Goal: Information Seeking & Learning: Compare options

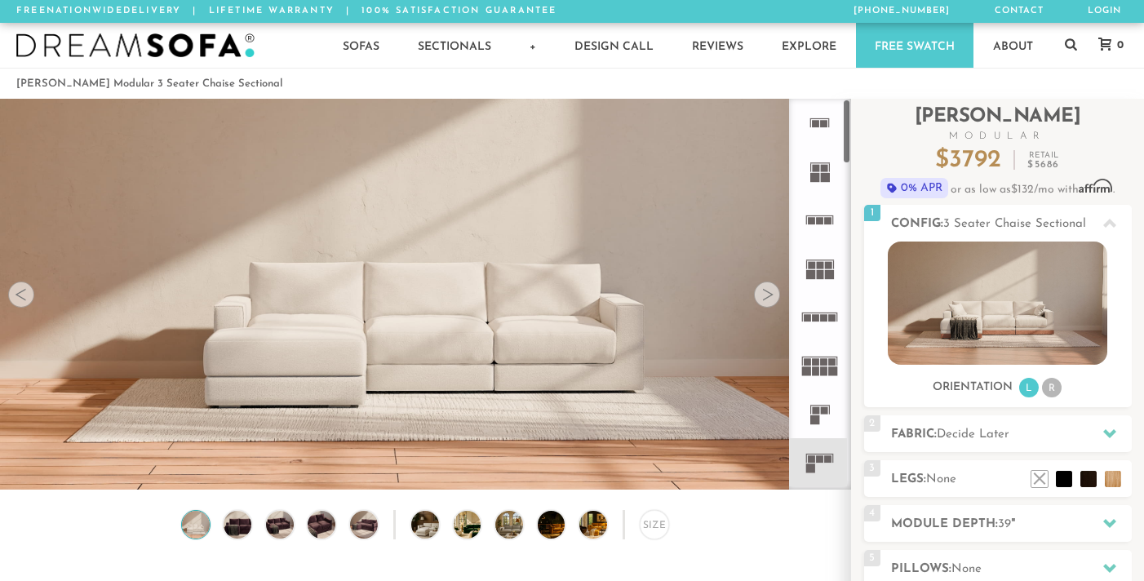
click at [817, 220] on rect at bounding box center [820, 220] width 7 height 7
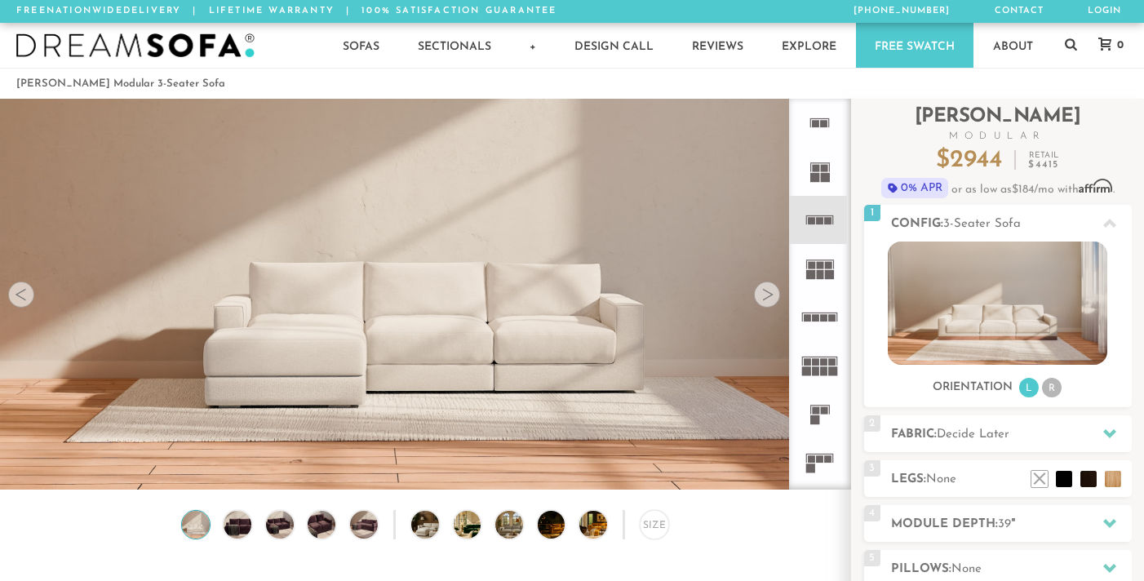
scroll to position [1, 1]
click at [818, 453] on icon at bounding box center [820, 462] width 48 height 48
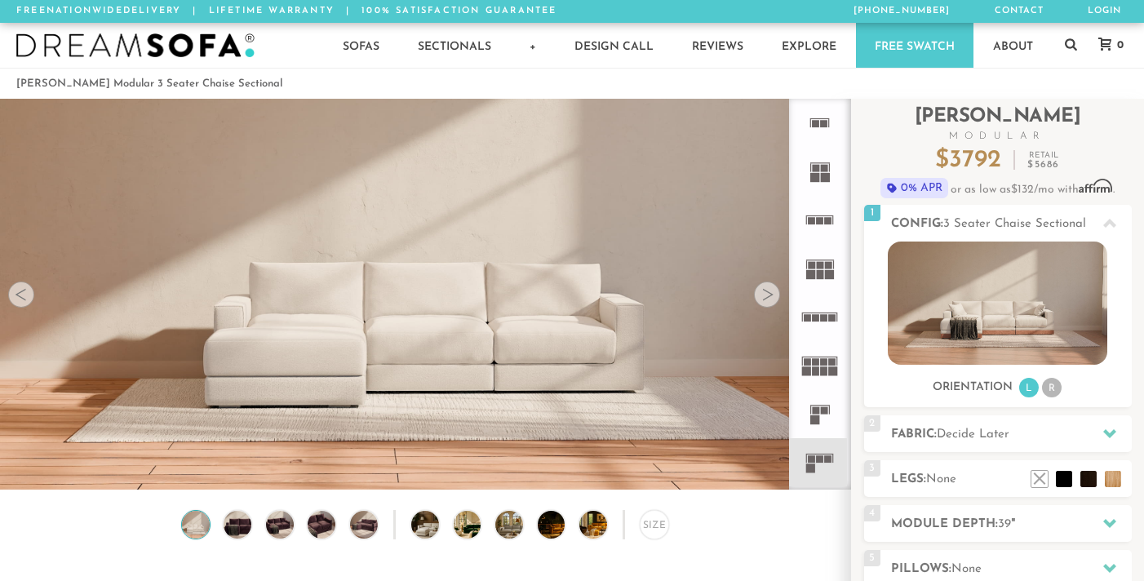
click at [819, 403] on icon at bounding box center [820, 413] width 48 height 48
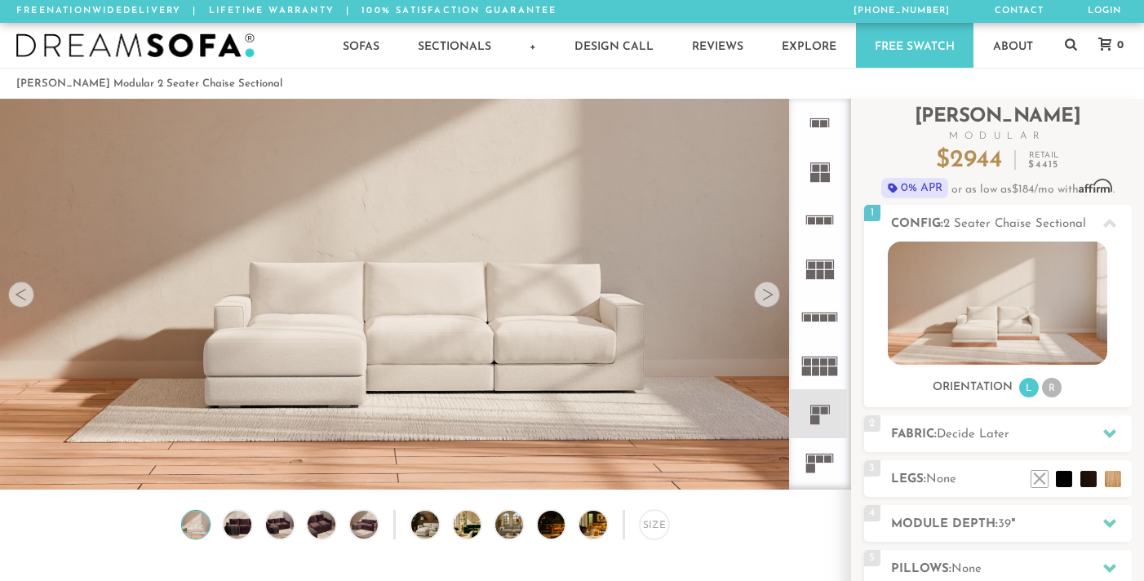
click at [817, 224] on rect at bounding box center [820, 220] width 7 height 7
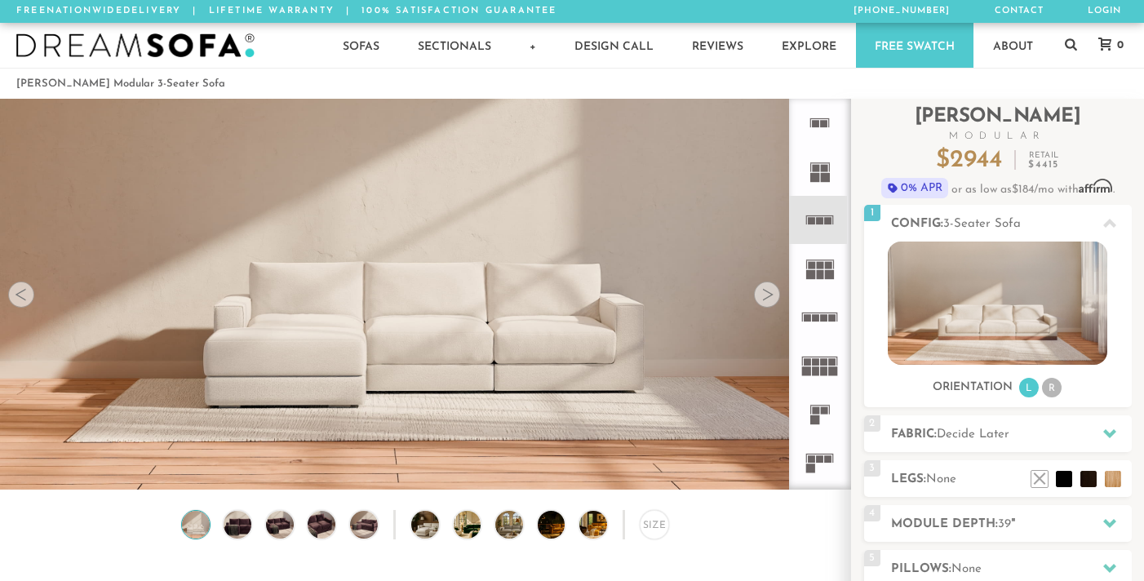
click at [818, 406] on icon at bounding box center [820, 413] width 48 height 48
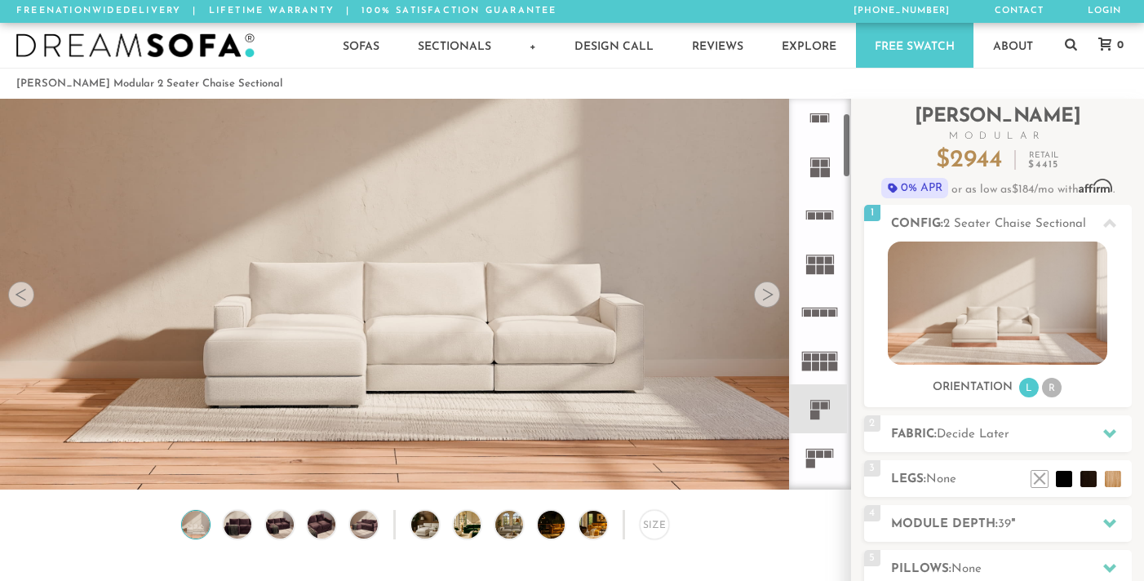
scroll to position [86, 0]
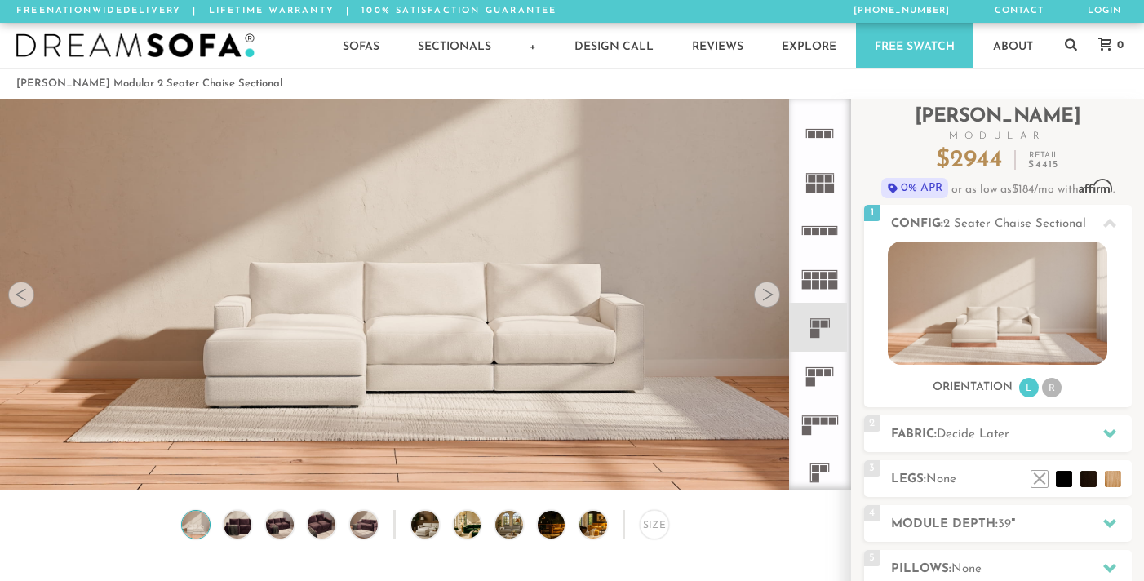
click at [822, 375] on rect at bounding box center [820, 372] width 7 height 7
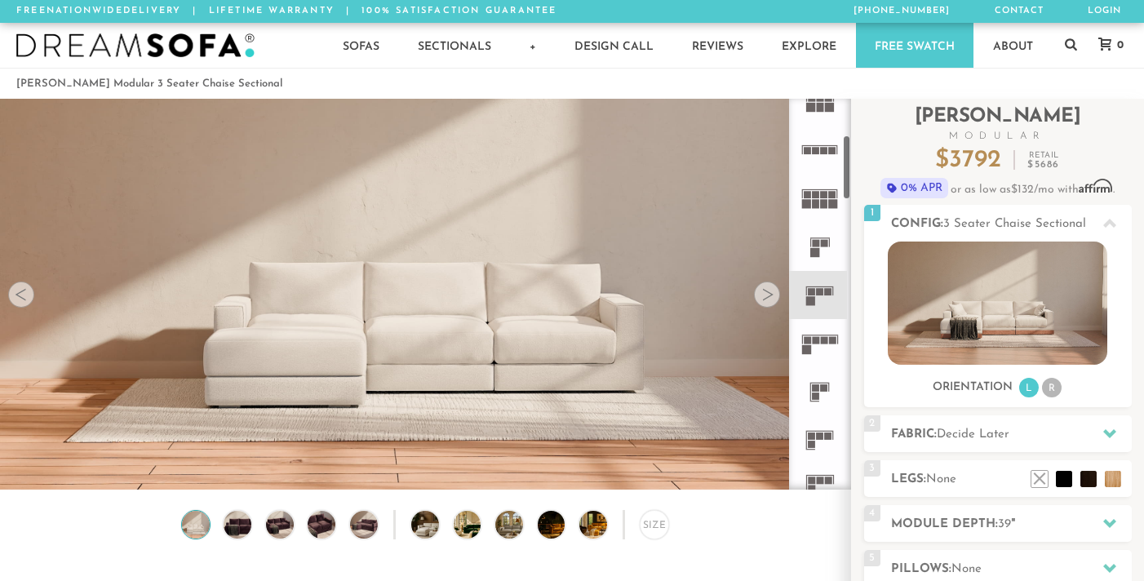
scroll to position [231, 0]
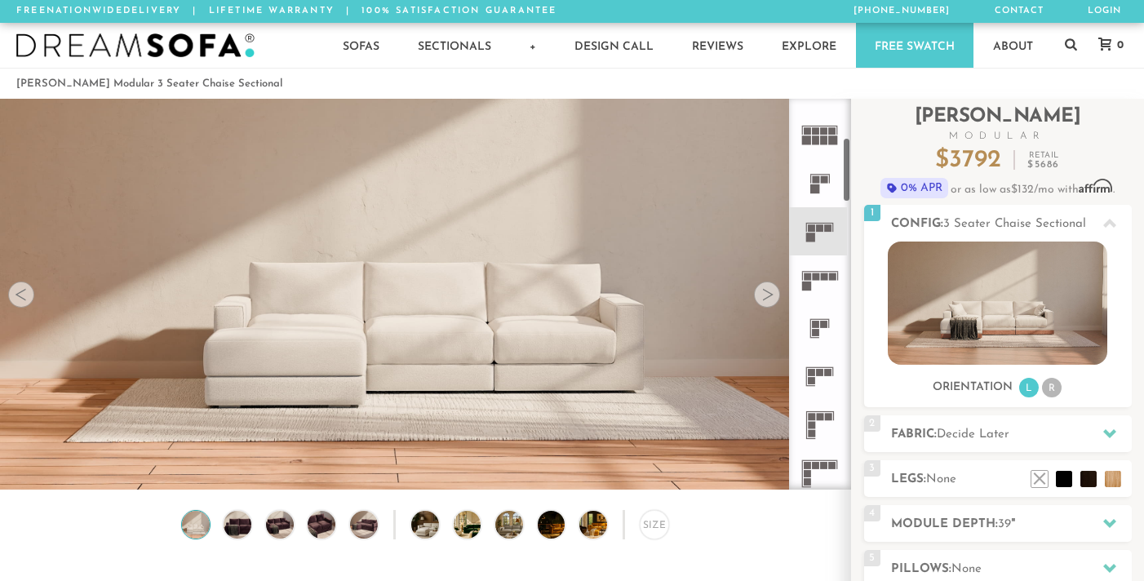
click at [818, 379] on icon at bounding box center [820, 376] width 48 height 48
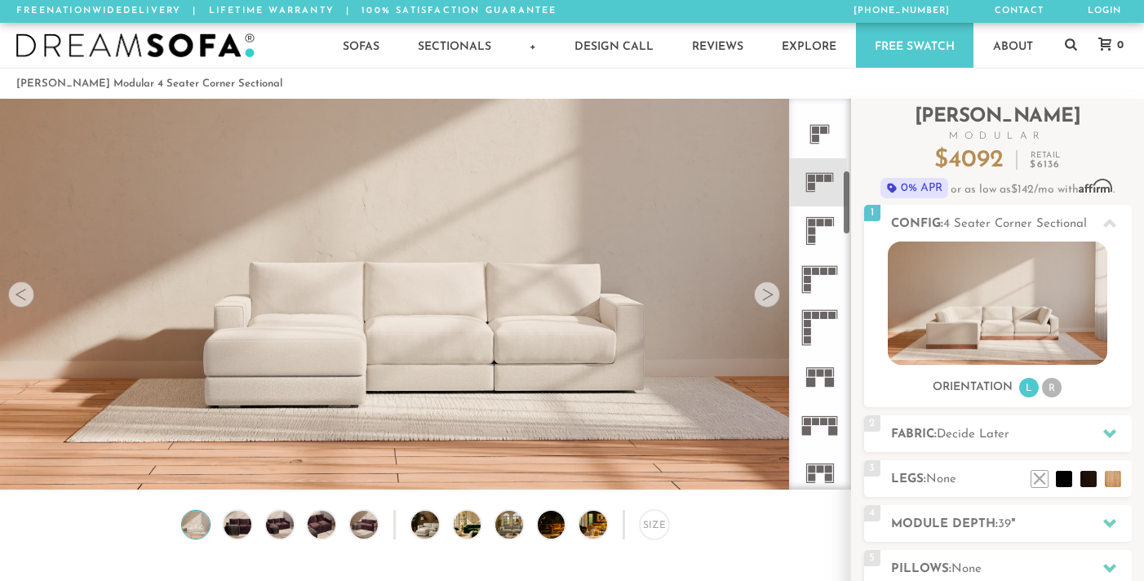
scroll to position [426, 0]
click at [818, 379] on icon at bounding box center [820, 375] width 48 height 48
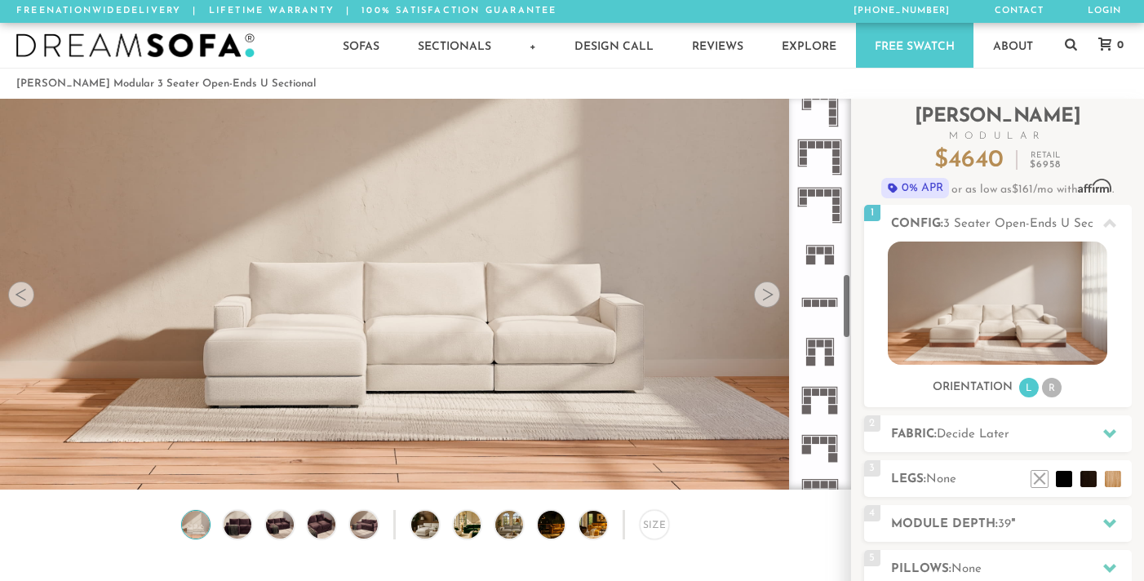
scroll to position [1040, 0]
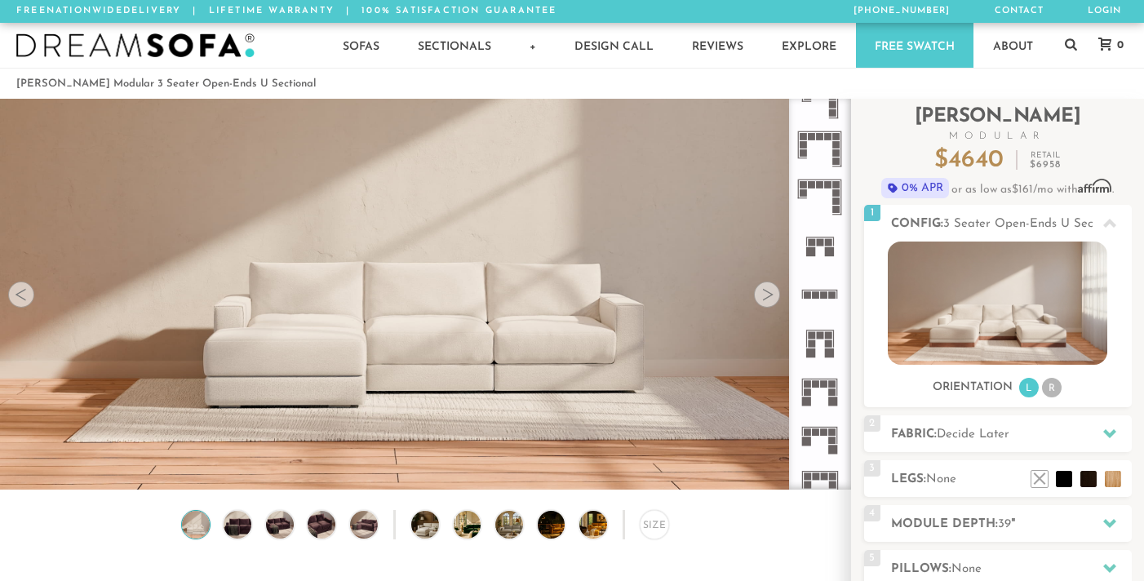
click at [817, 244] on rect at bounding box center [820, 242] width 7 height 7
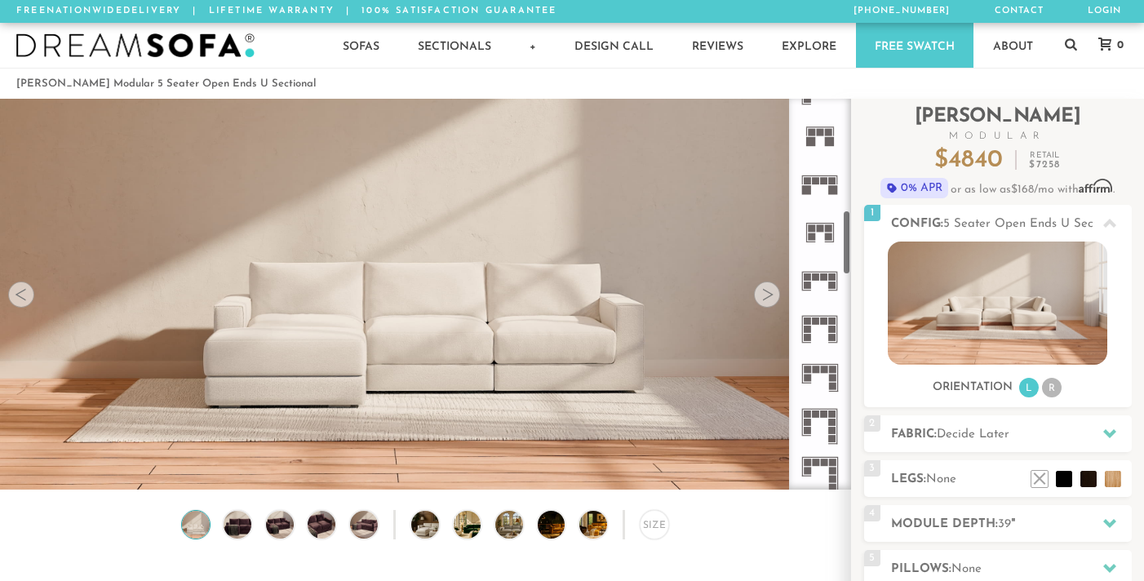
scroll to position [661, 0]
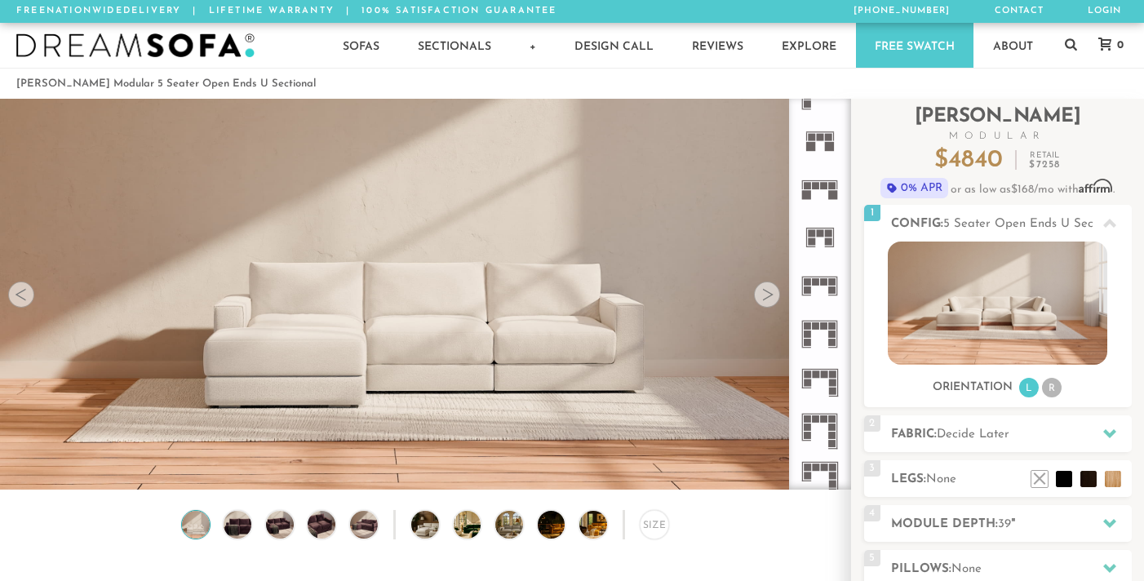
click at [821, 238] on icon at bounding box center [820, 237] width 48 height 48
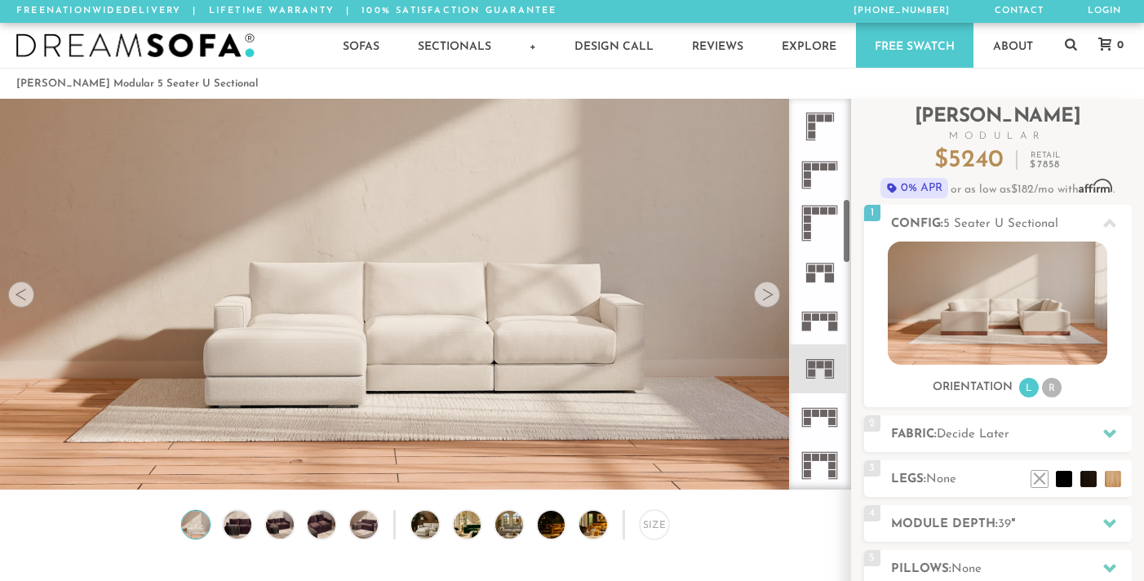
scroll to position [522, 0]
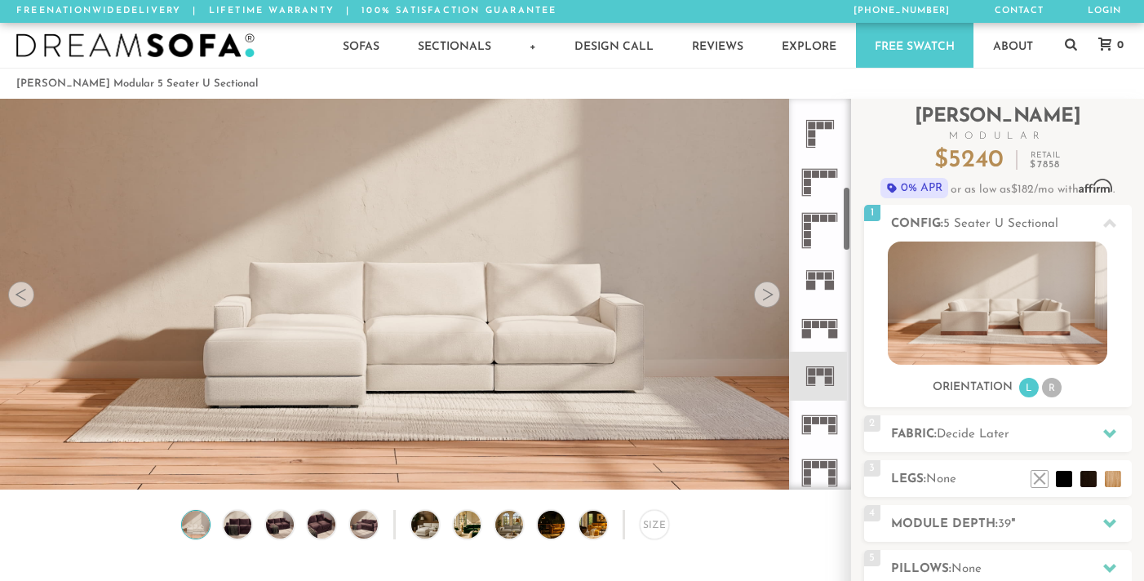
click at [815, 268] on icon at bounding box center [820, 279] width 48 height 48
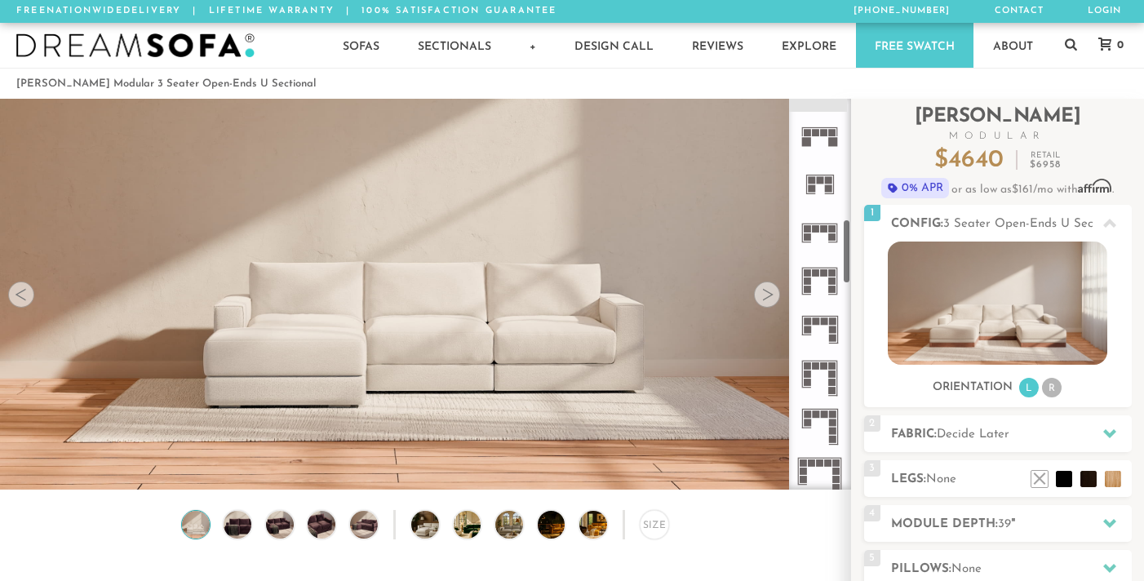
scroll to position [711, 0]
click at [813, 184] on rect at bounding box center [811, 182] width 7 height 7
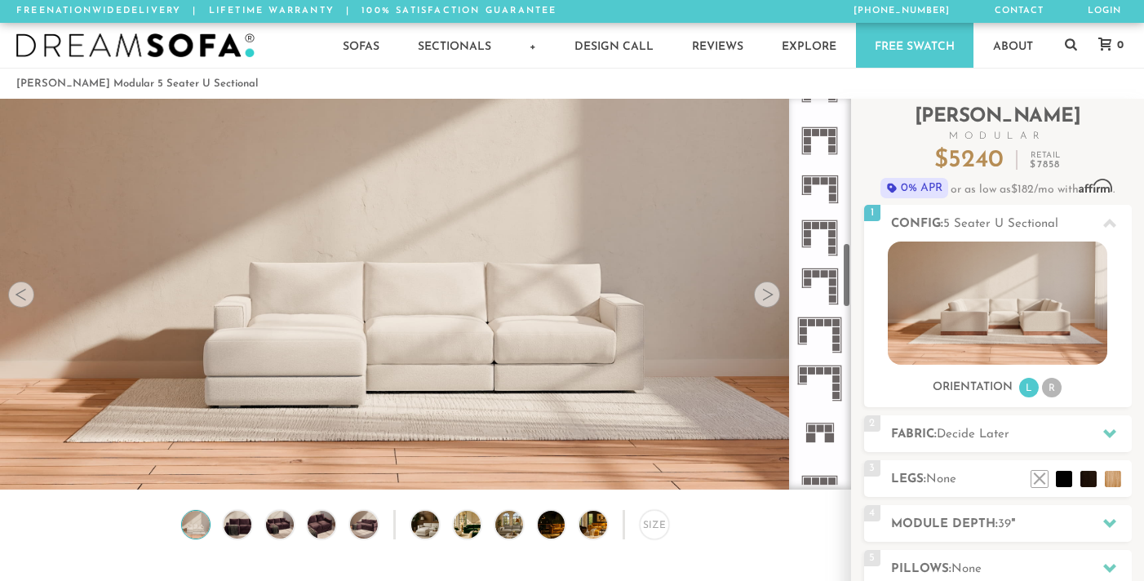
scroll to position [925, 0]
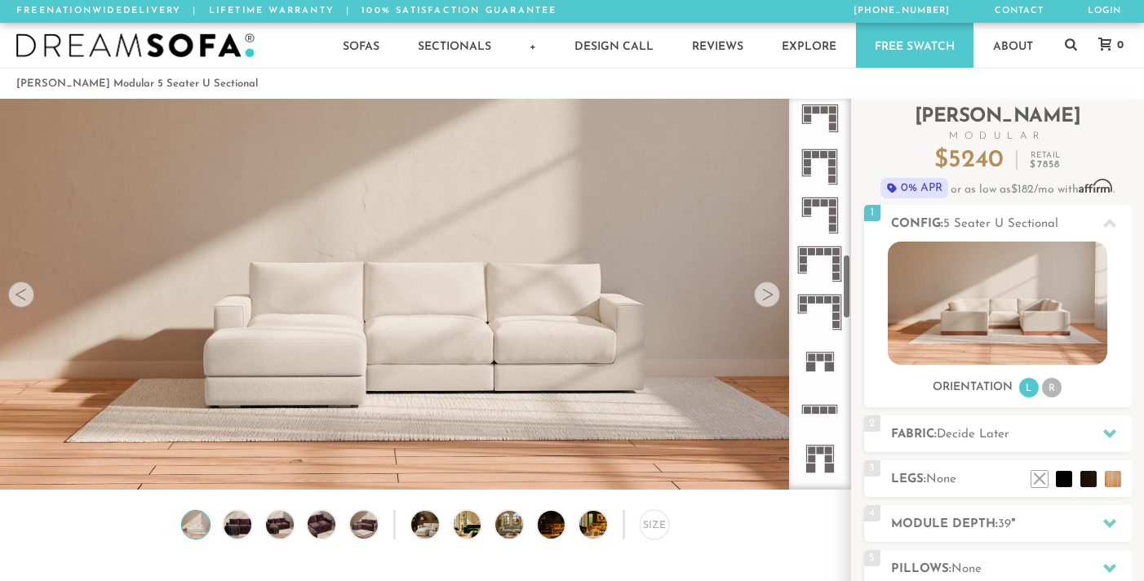
click at [818, 354] on rect at bounding box center [820, 357] width 7 height 7
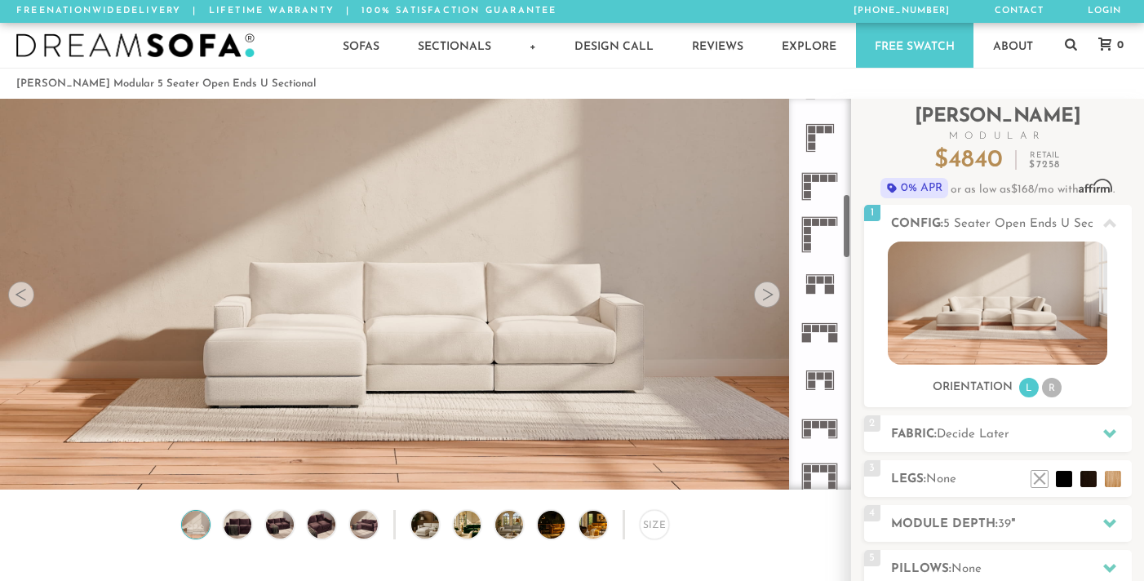
scroll to position [259, 0]
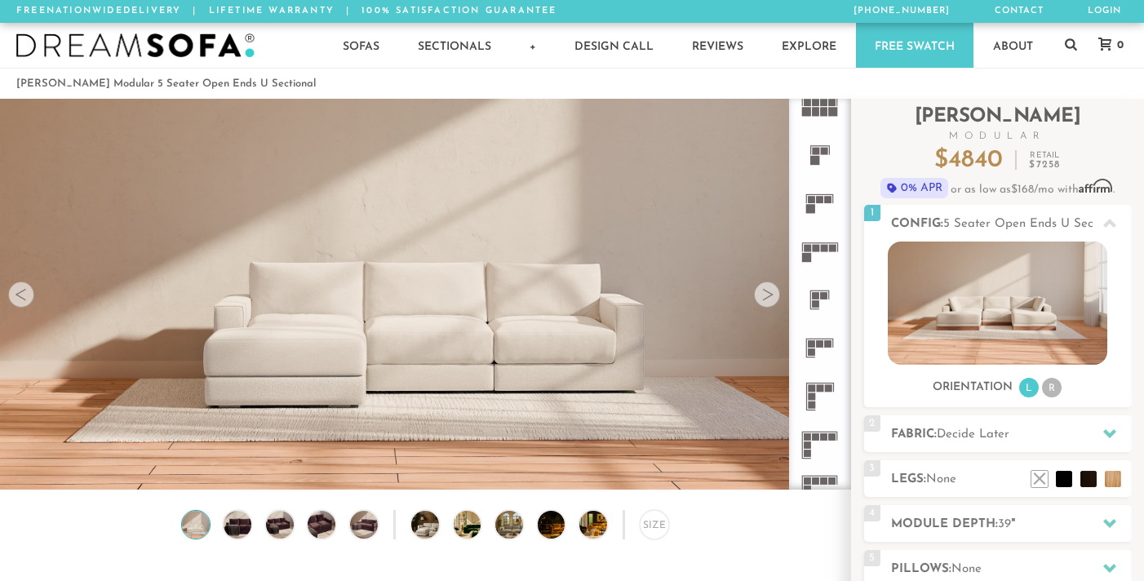
click at [822, 200] on rect at bounding box center [820, 199] width 7 height 7
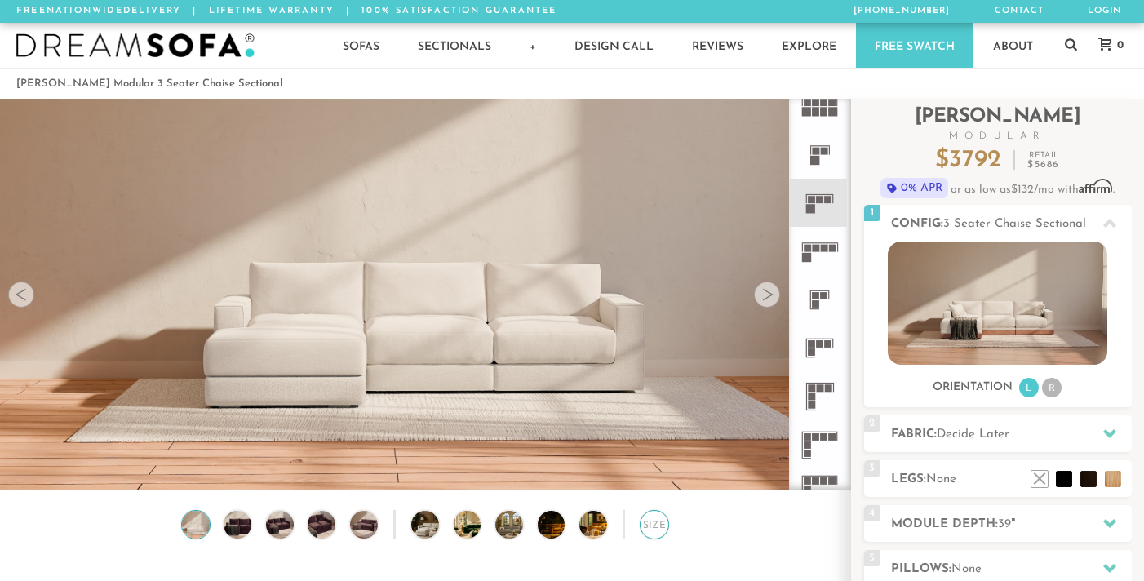
click at [658, 521] on div "Size" at bounding box center [654, 524] width 29 height 29
